Goal: Navigation & Orientation: Go to known website

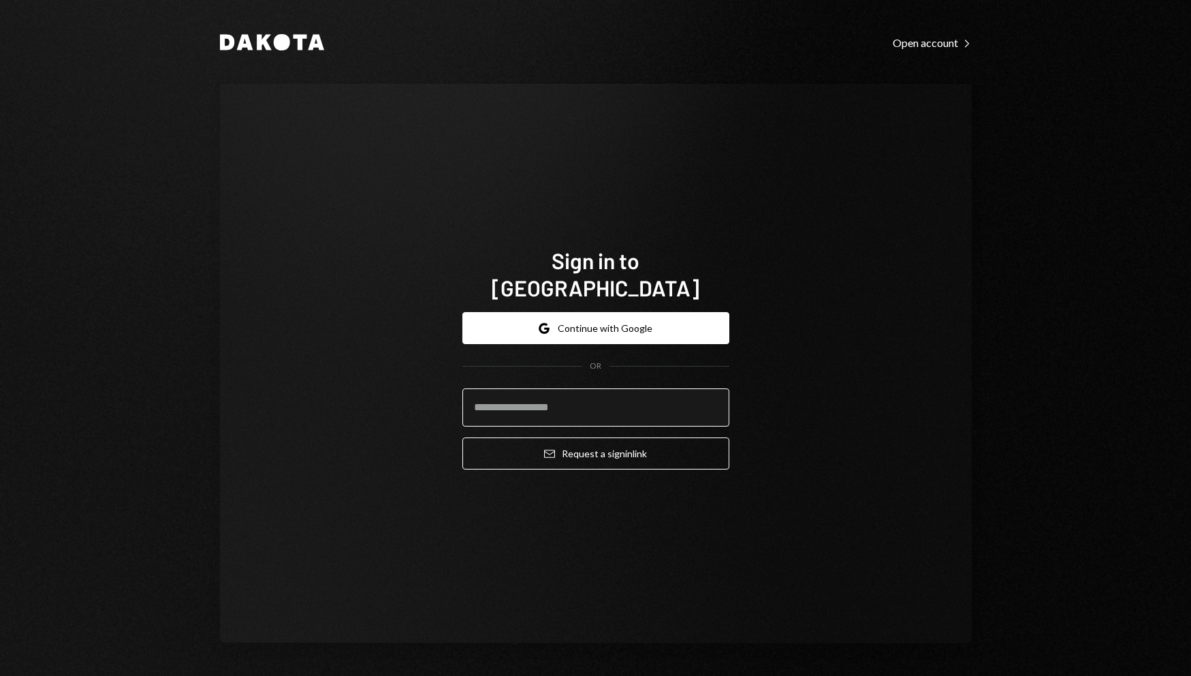
click at [641, 388] on input "email" at bounding box center [595, 407] width 267 height 38
click at [623, 312] on button "Google Continue with Google" at bounding box center [595, 328] width 267 height 32
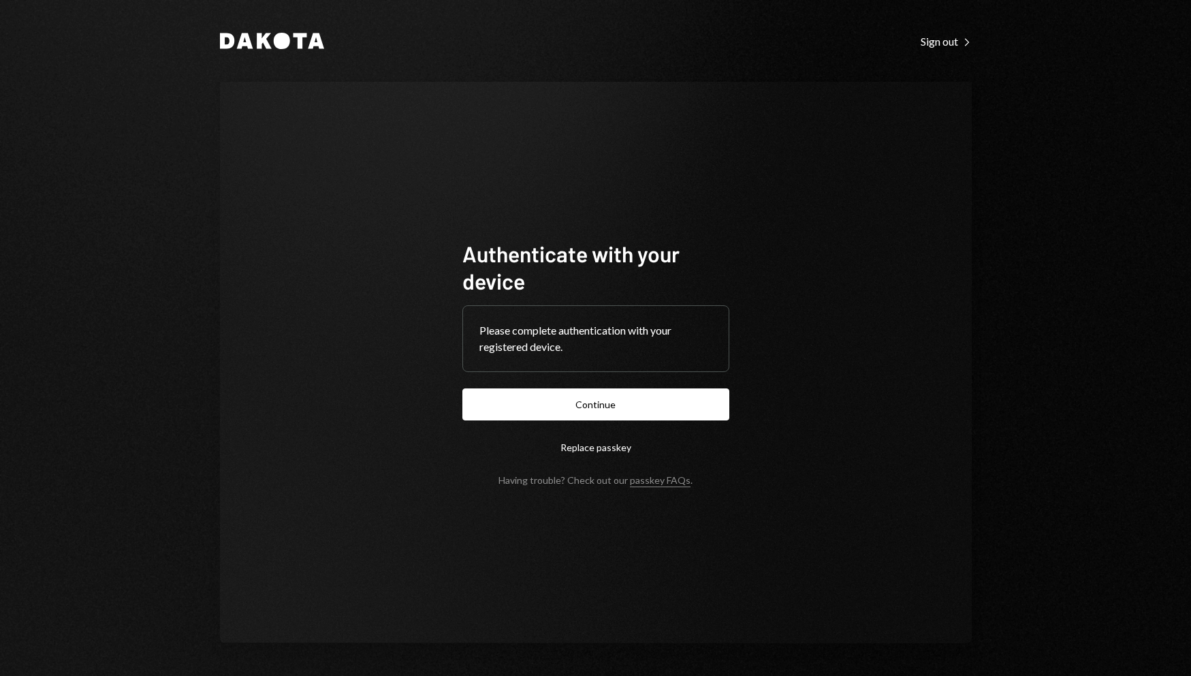
click at [617, 392] on button "Continue" at bounding box center [595, 404] width 267 height 32
